Goal: Navigation & Orientation: Find specific page/section

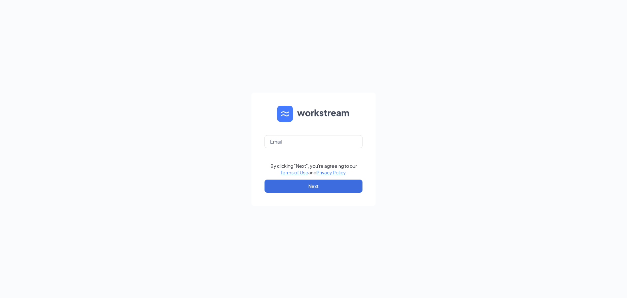
drag, startPoint x: 566, startPoint y: 91, endPoint x: 550, endPoint y: 92, distance: 15.7
click at [566, 91] on div "By clicking "Next", you're agreeing to our Terms of Use and Privacy Policy . Ne…" at bounding box center [313, 149] width 627 height 298
click at [301, 139] on input "text" at bounding box center [314, 141] width 98 height 13
type input "[EMAIL_ADDRESS][DOMAIN_NAME]"
click at [292, 183] on button "Next" at bounding box center [314, 185] width 98 height 13
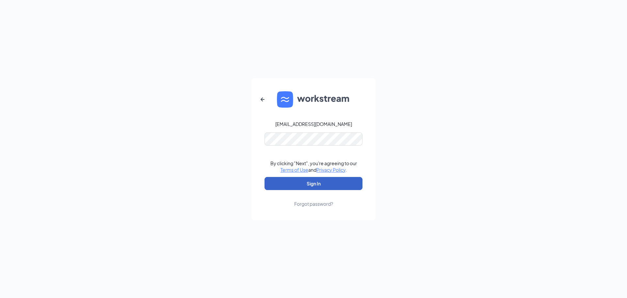
click at [323, 184] on button "Sign In" at bounding box center [314, 183] width 98 height 13
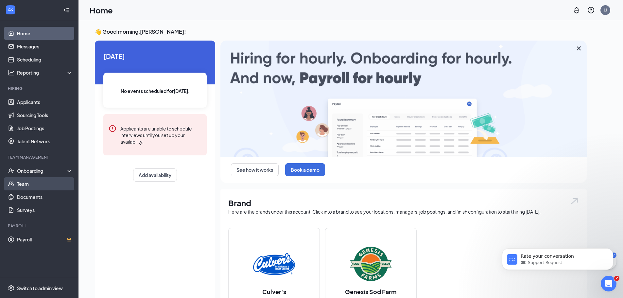
click at [29, 186] on link "Team" at bounding box center [45, 183] width 56 height 13
